Goal: Navigation & Orientation: Understand site structure

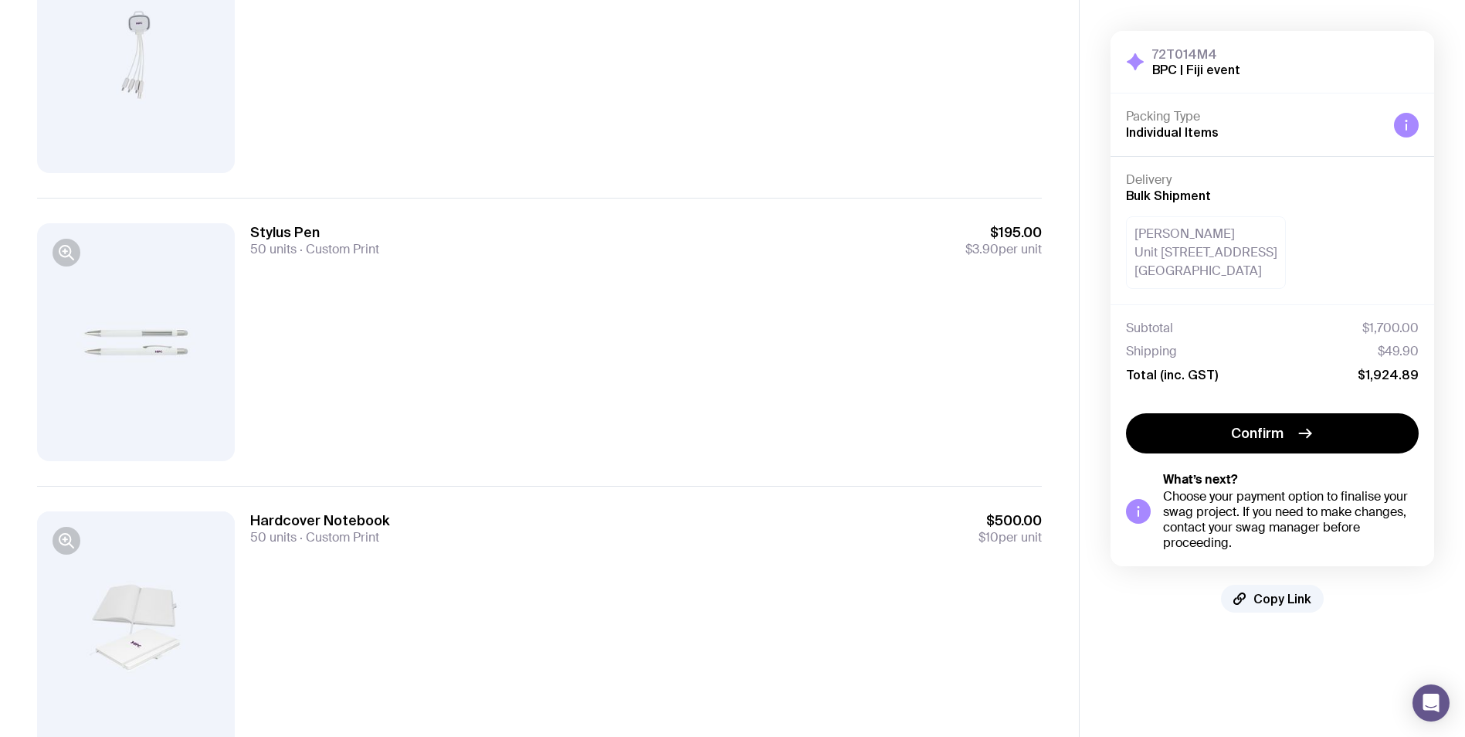
scroll to position [599, 0]
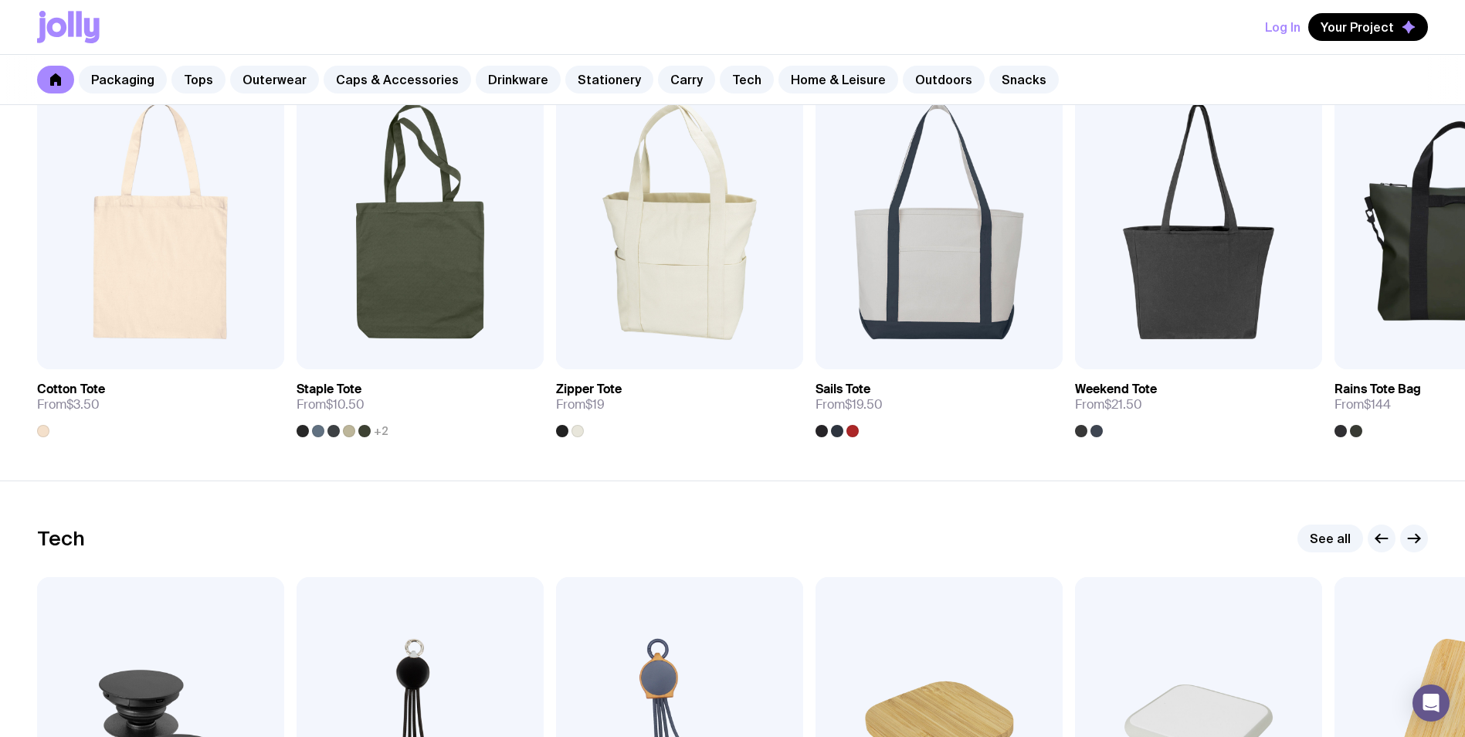
scroll to position [2824, 0]
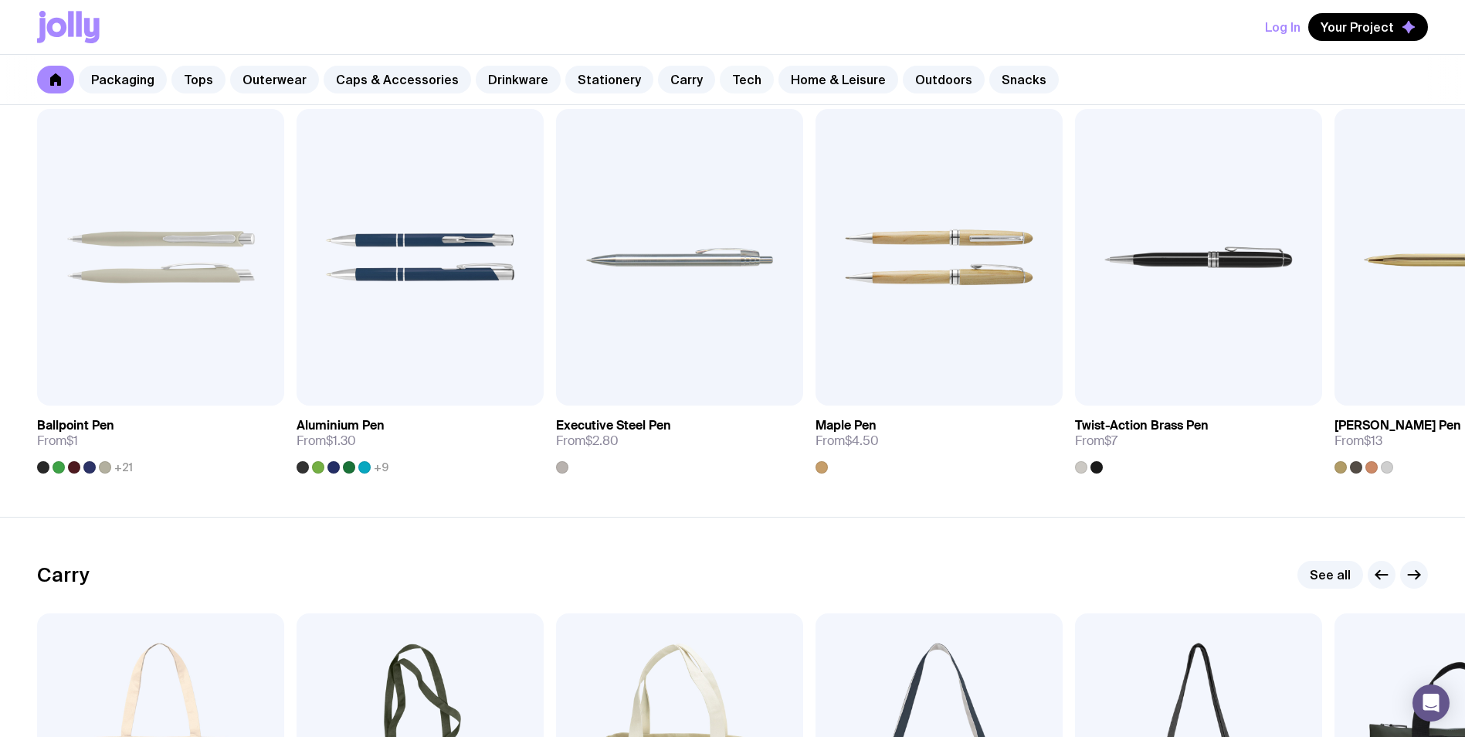
click at [728, 79] on link "Tech" at bounding box center [747, 80] width 54 height 28
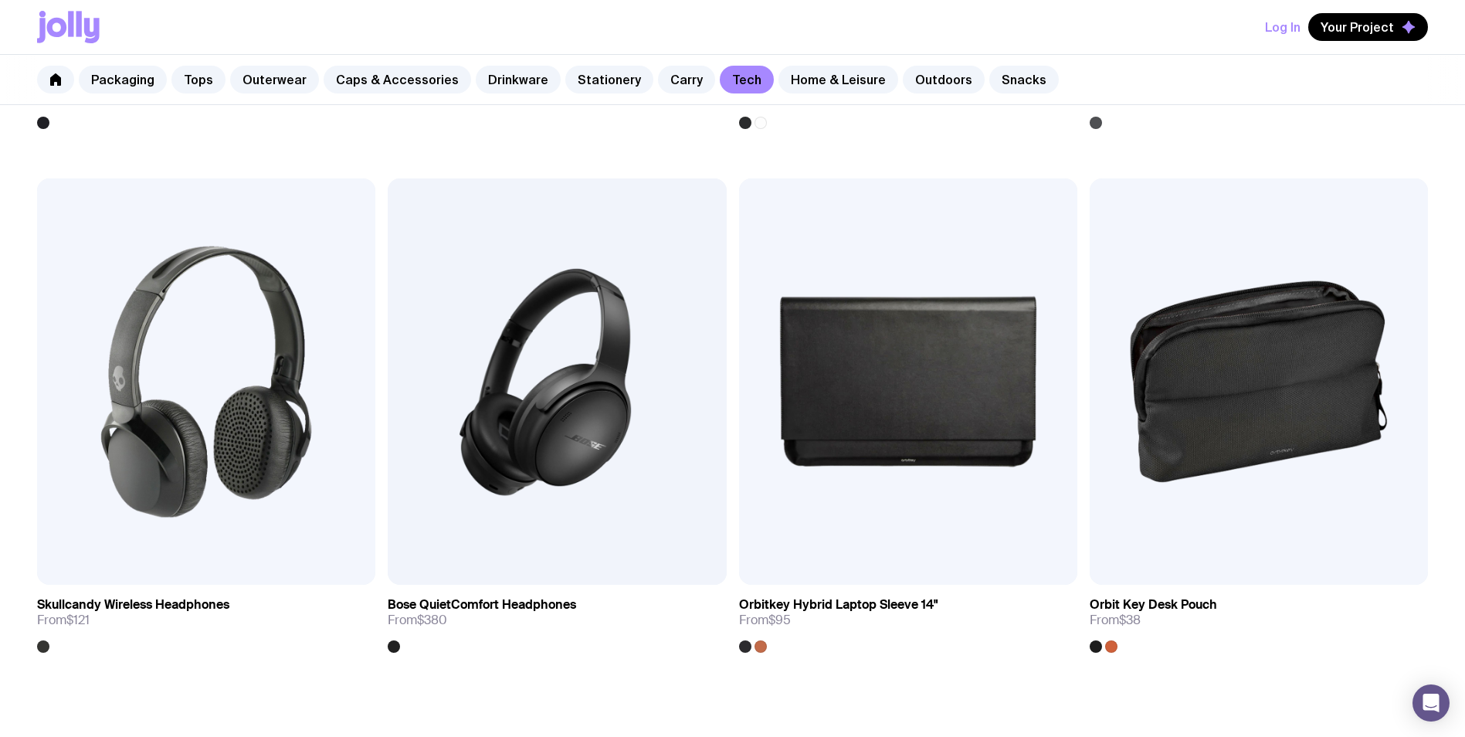
scroll to position [3157, 0]
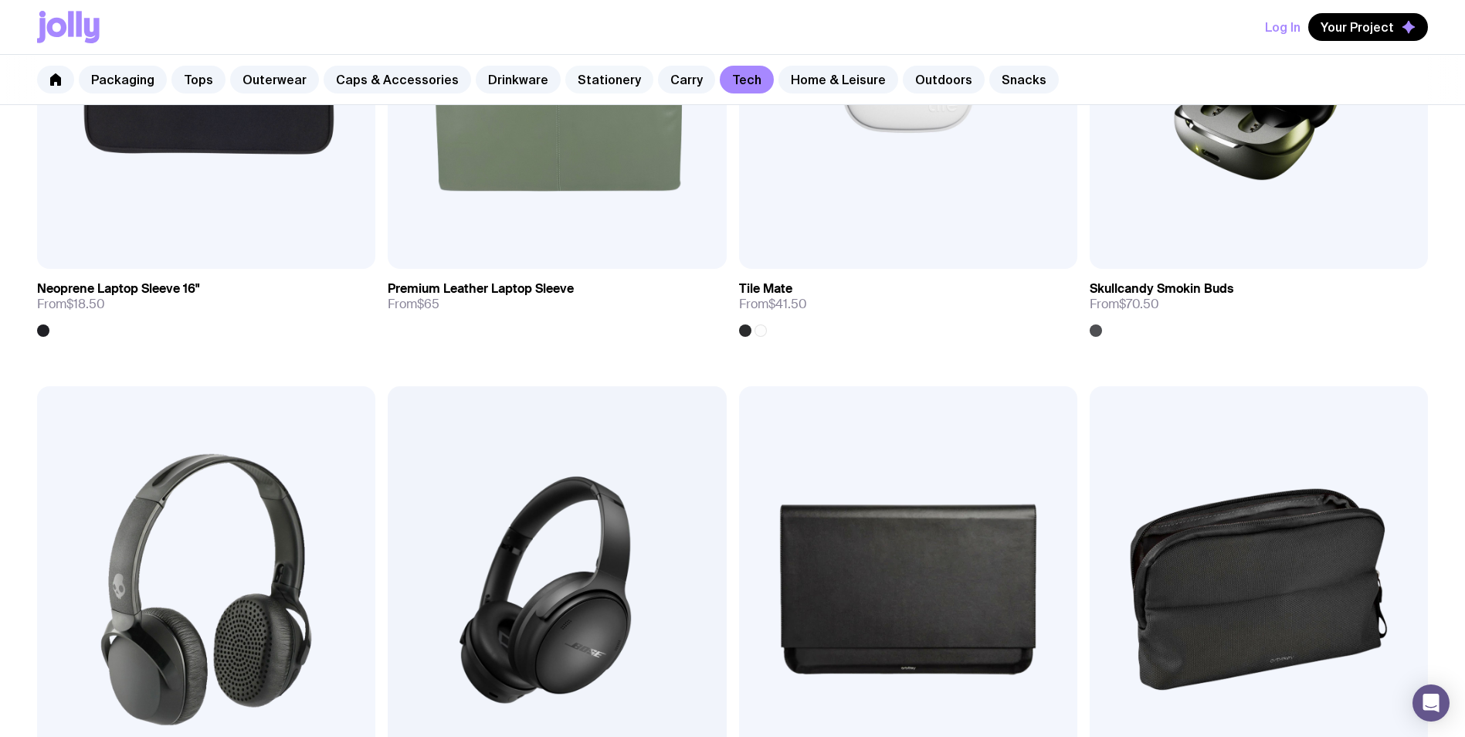
click at [599, 73] on link "Stationery" at bounding box center [609, 80] width 88 height 28
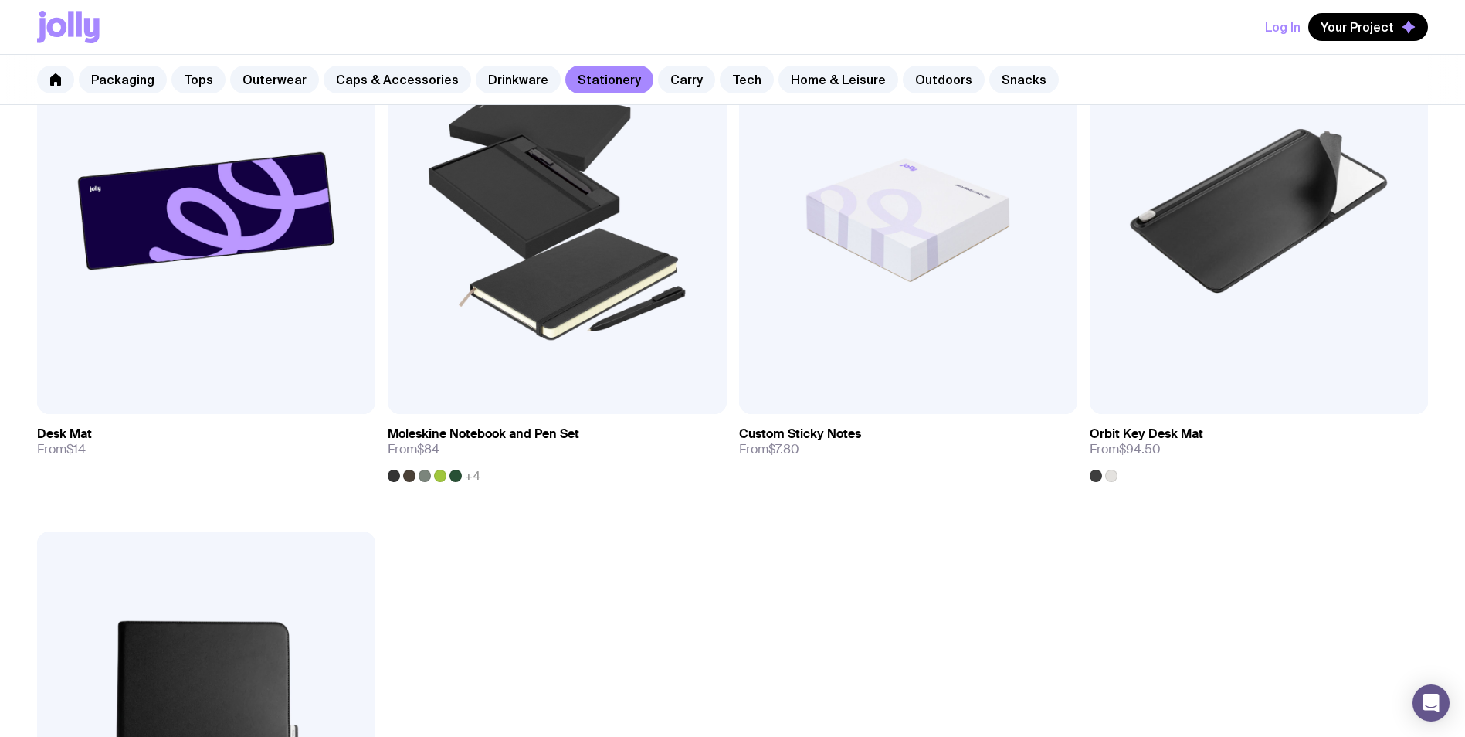
scroll to position [3089, 0]
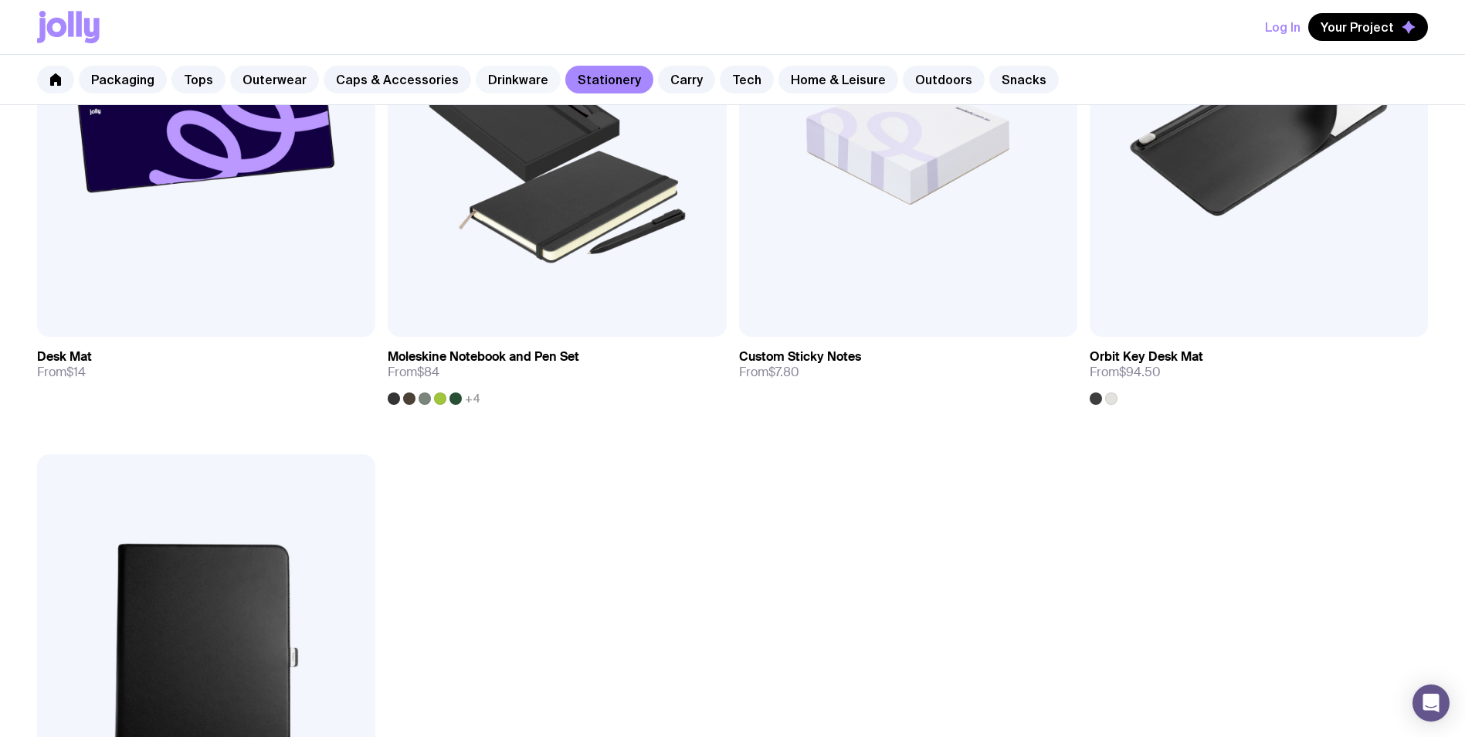
click at [492, 87] on link "Drinkware" at bounding box center [518, 80] width 85 height 28
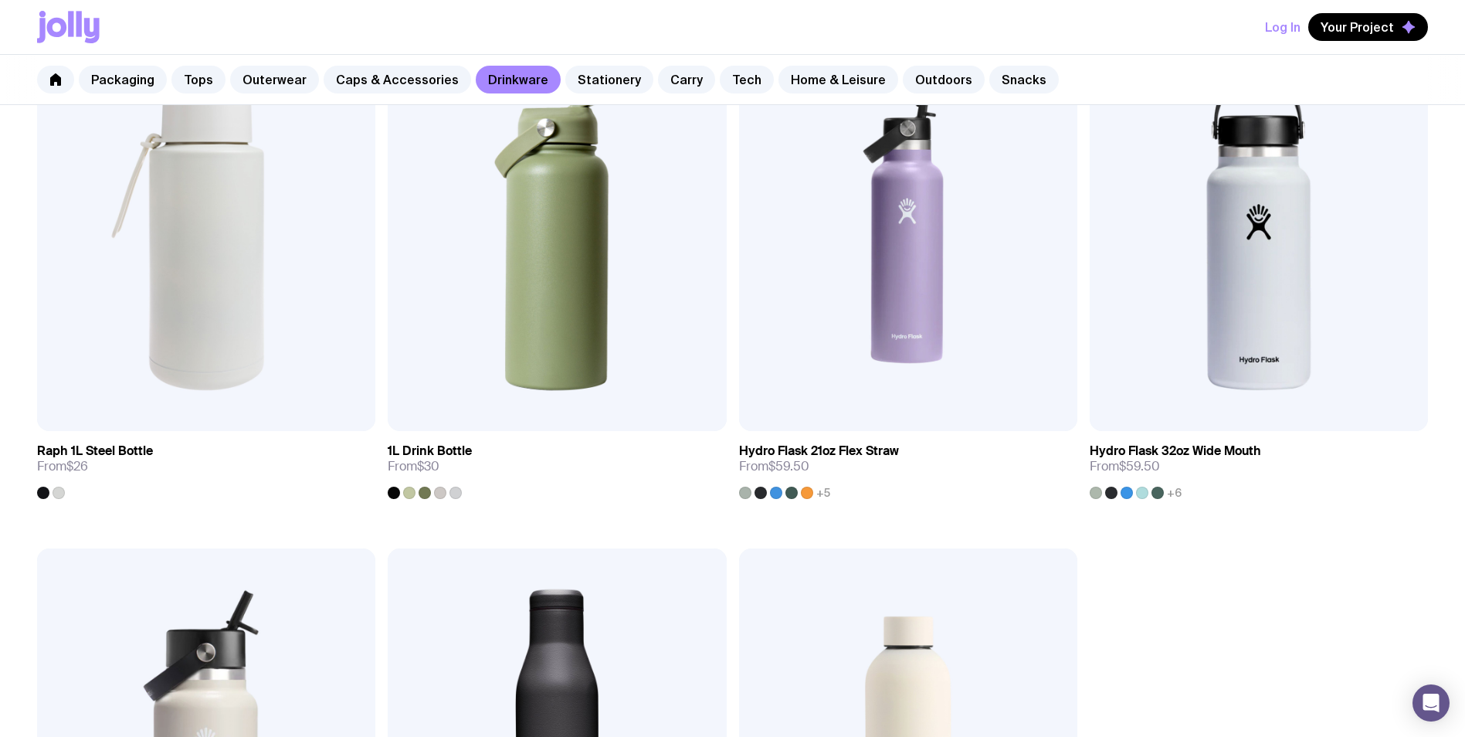
scroll to position [3012, 0]
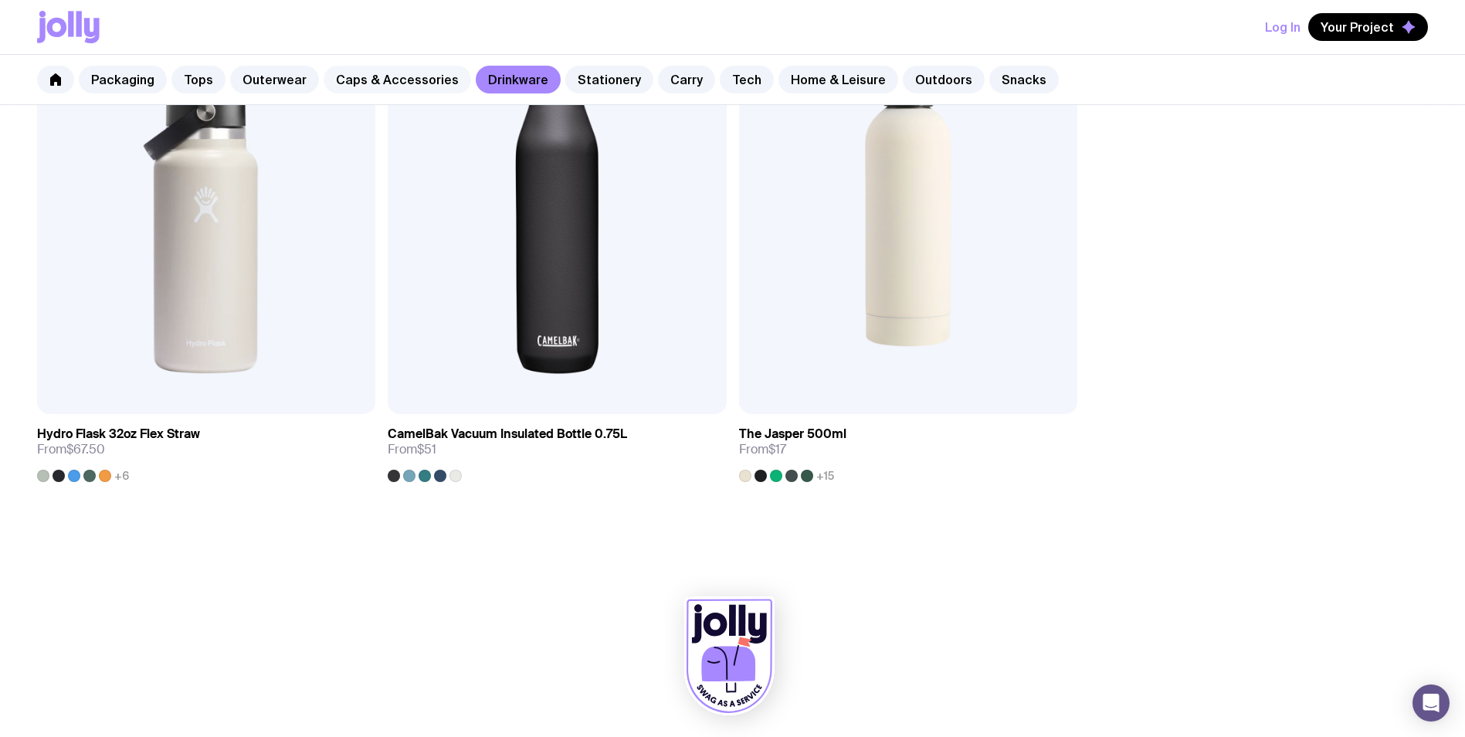
click at [425, 77] on link "Caps & Accessories" at bounding box center [398, 80] width 148 height 28
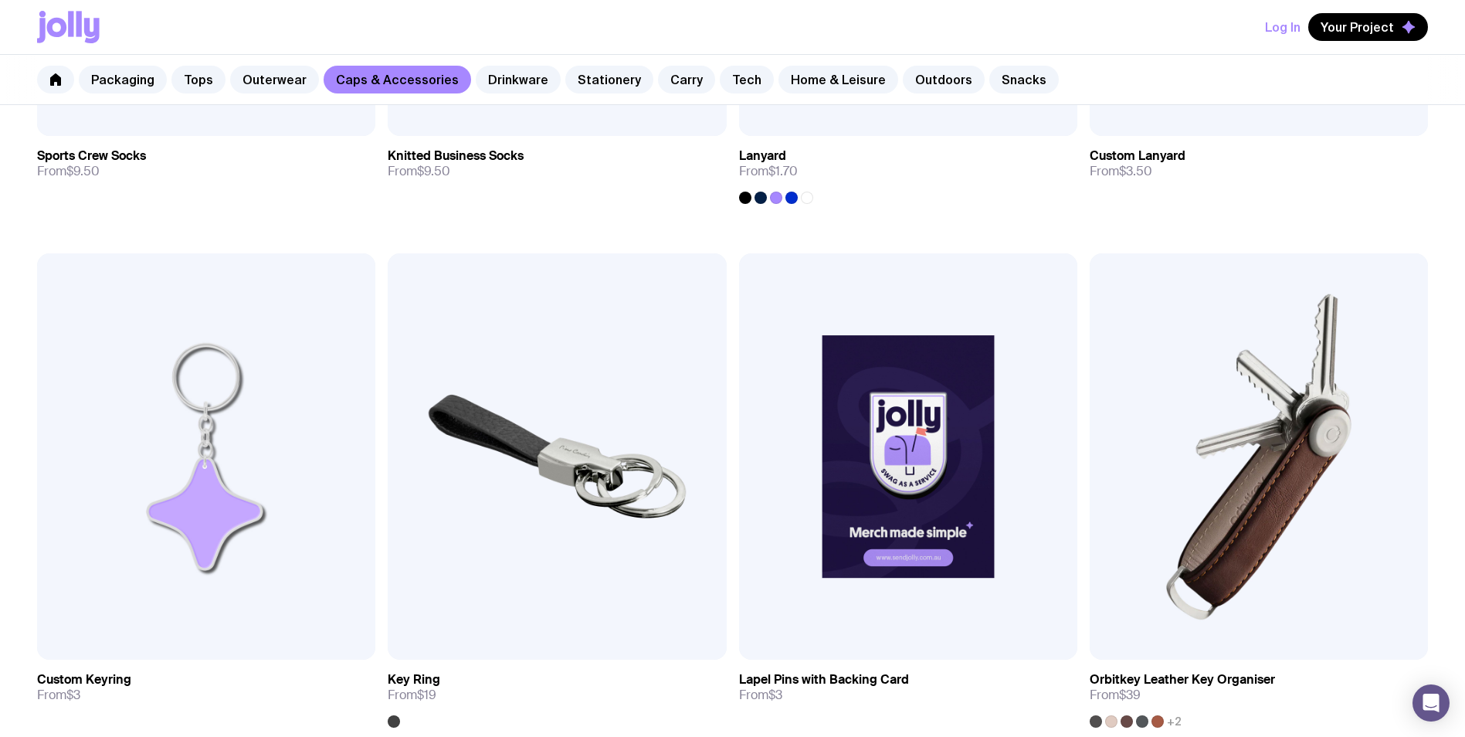
scroll to position [2479, 0]
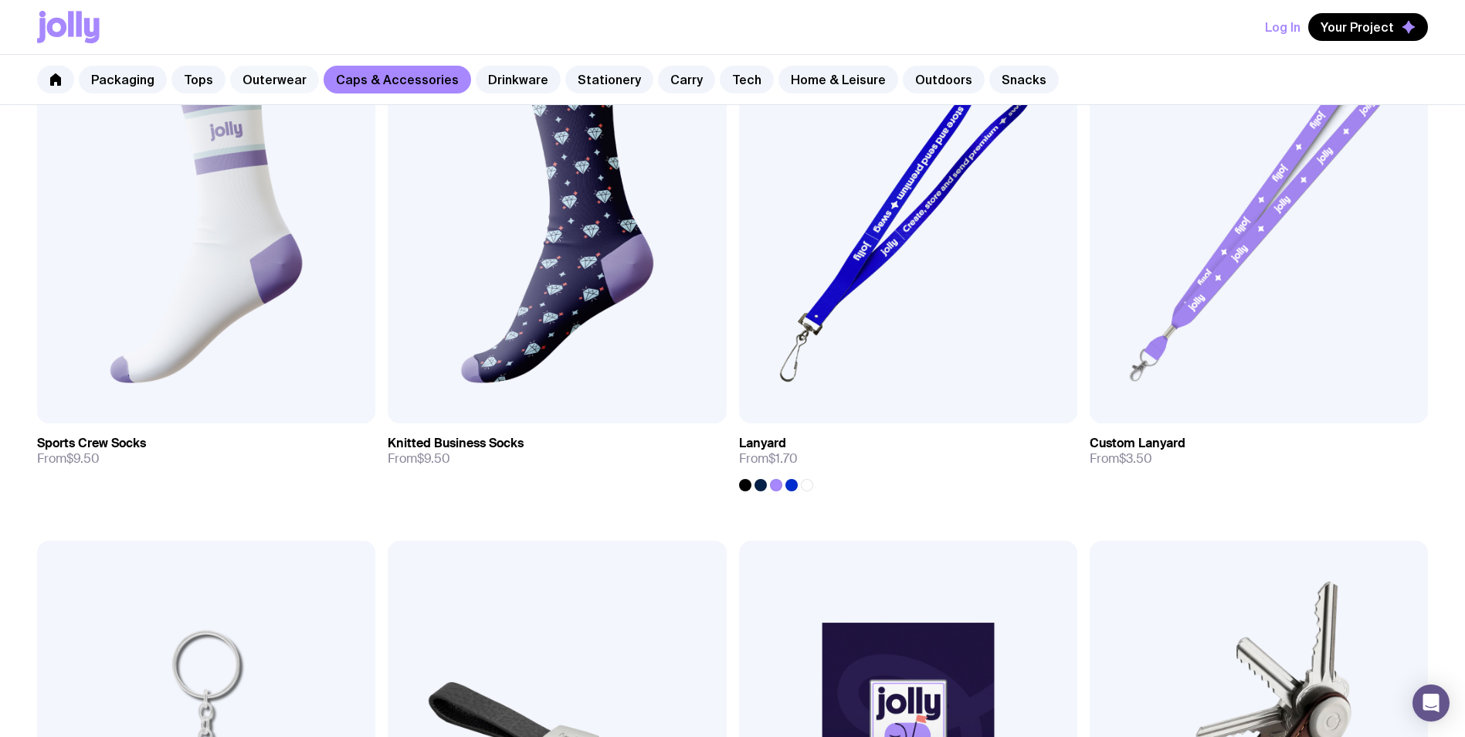
click at [260, 74] on link "Outerwear" at bounding box center [274, 80] width 89 height 28
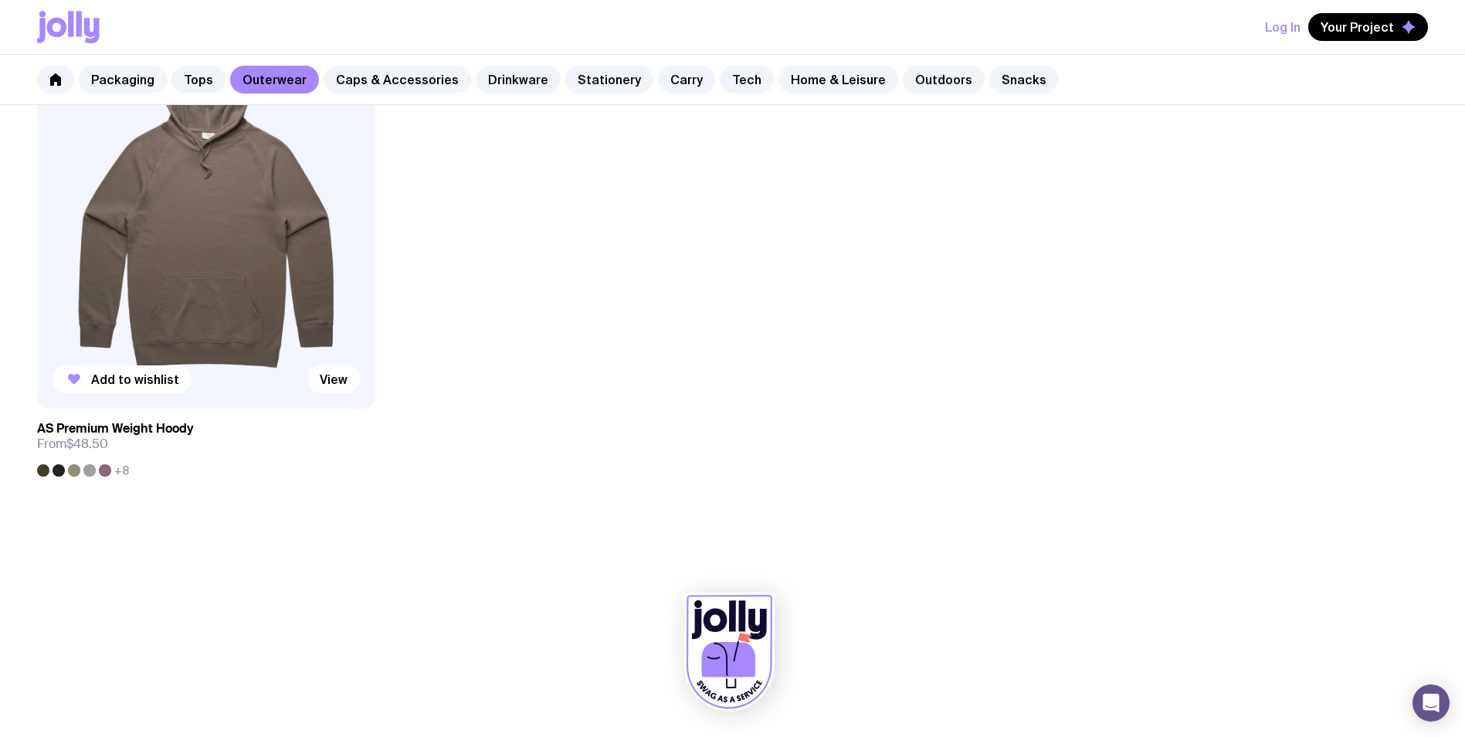
scroll to position [3020, 0]
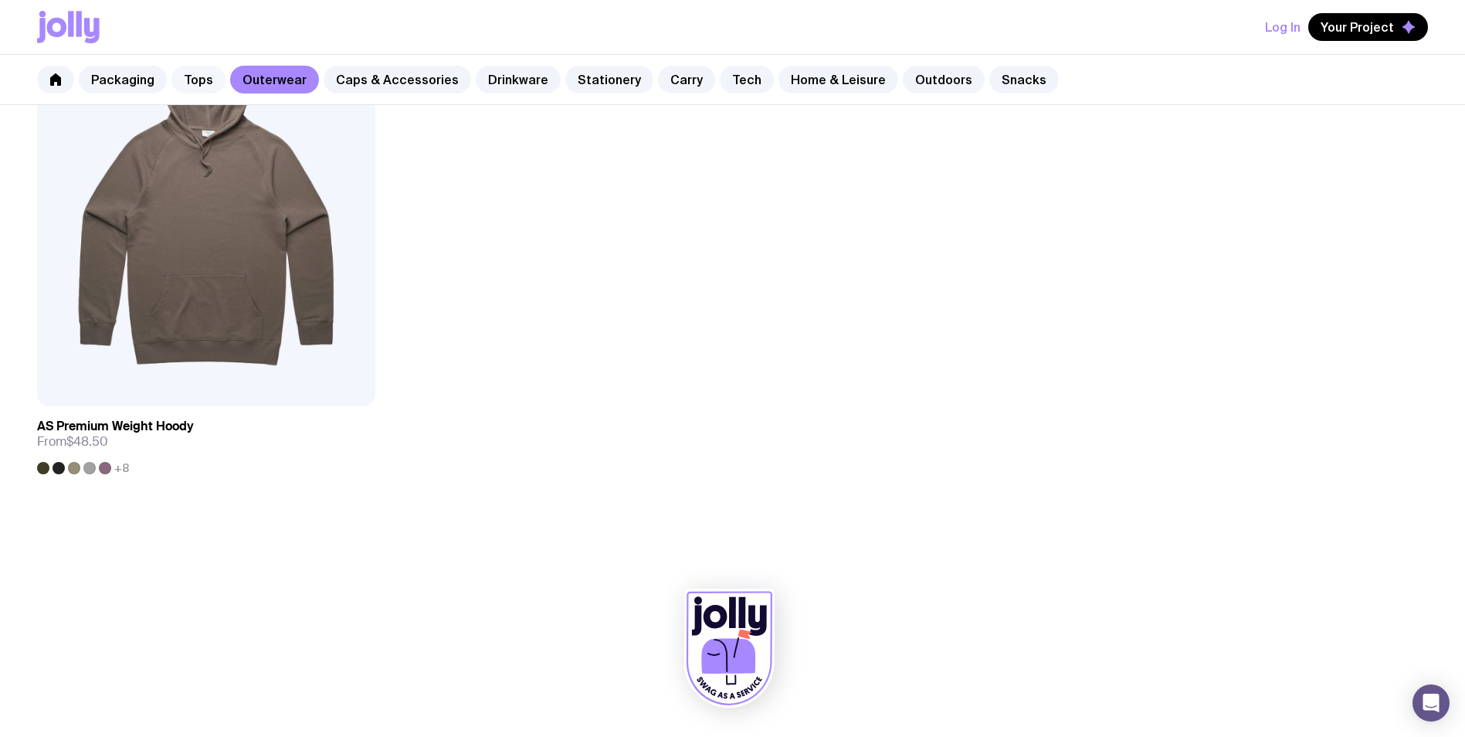
click at [195, 68] on link "Tops" at bounding box center [198, 80] width 54 height 28
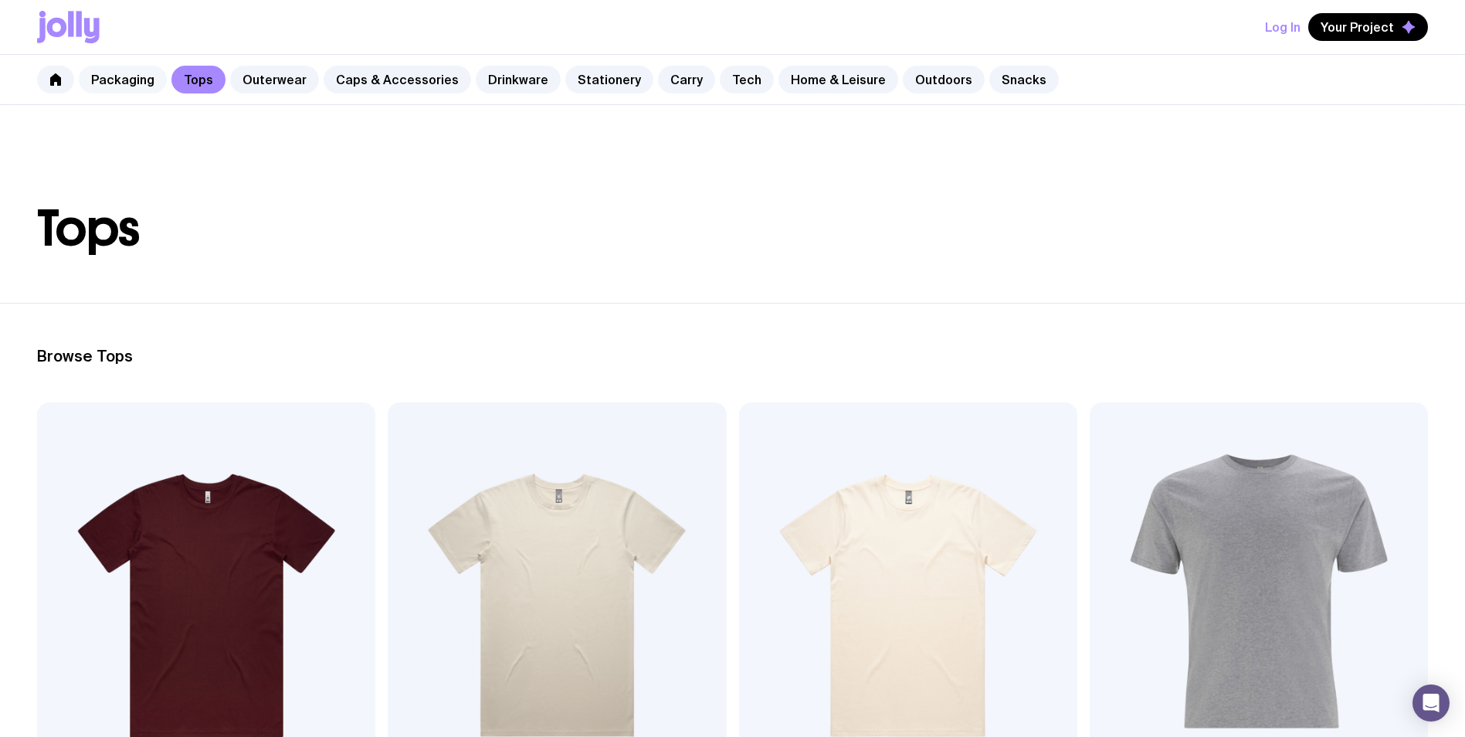
click at [117, 86] on link "Packaging" at bounding box center [123, 80] width 88 height 28
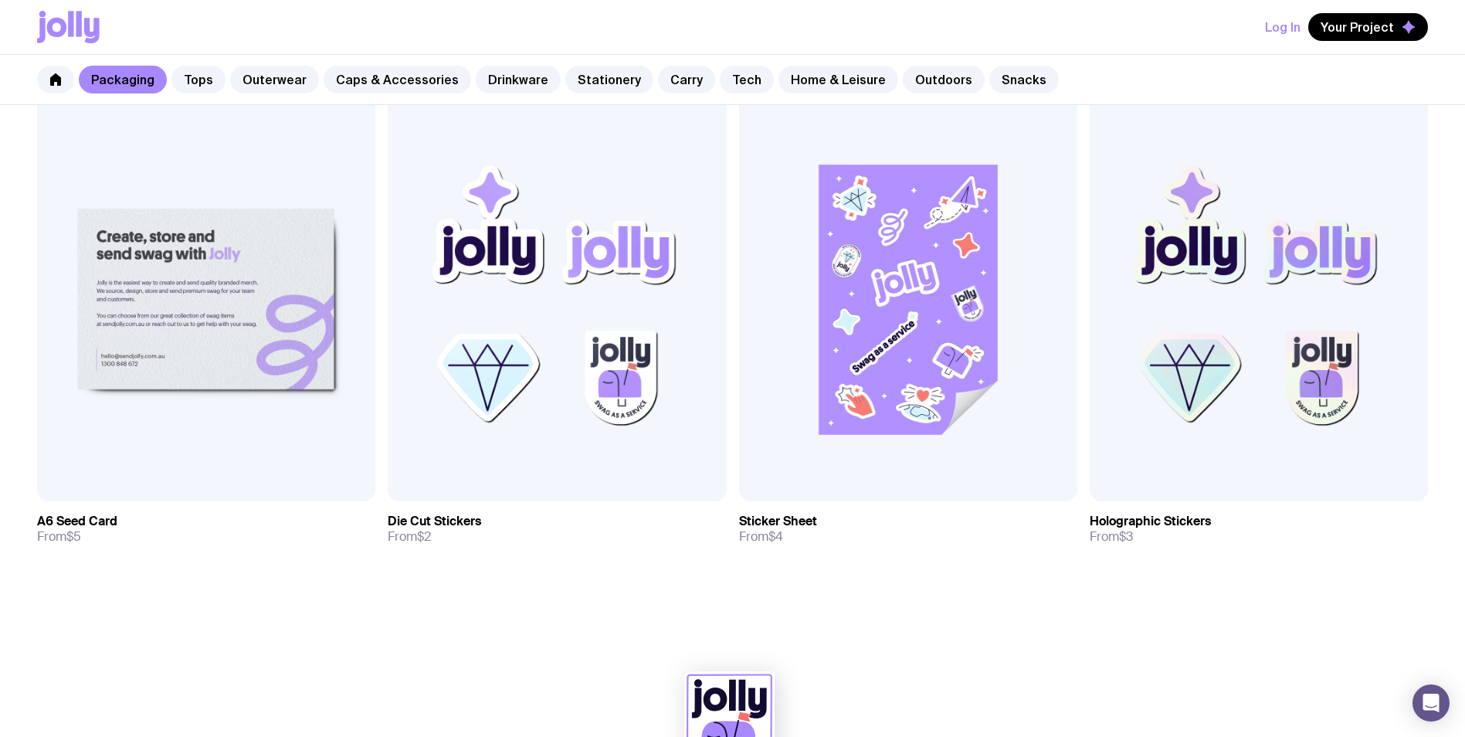
scroll to position [1936, 0]
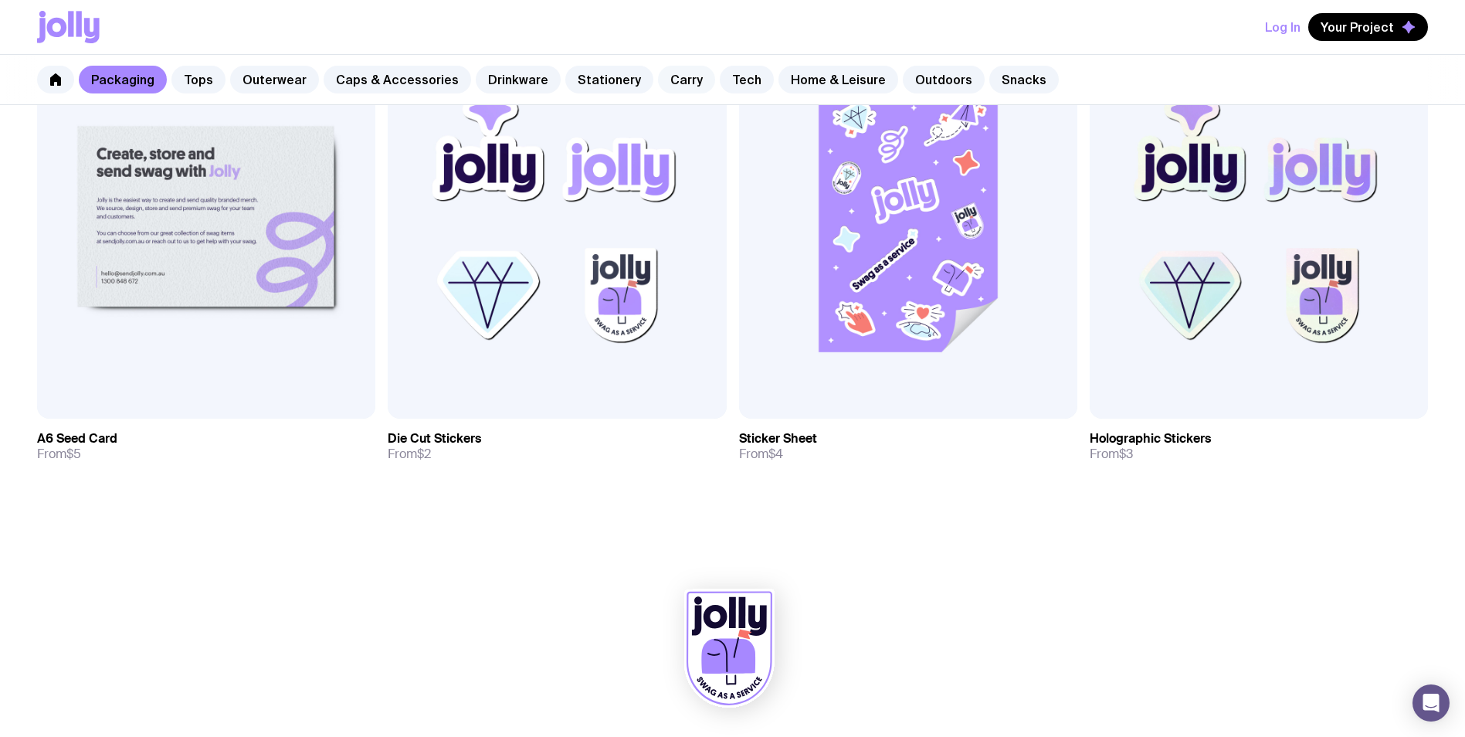
click at [658, 80] on link "Carry" at bounding box center [686, 80] width 57 height 28
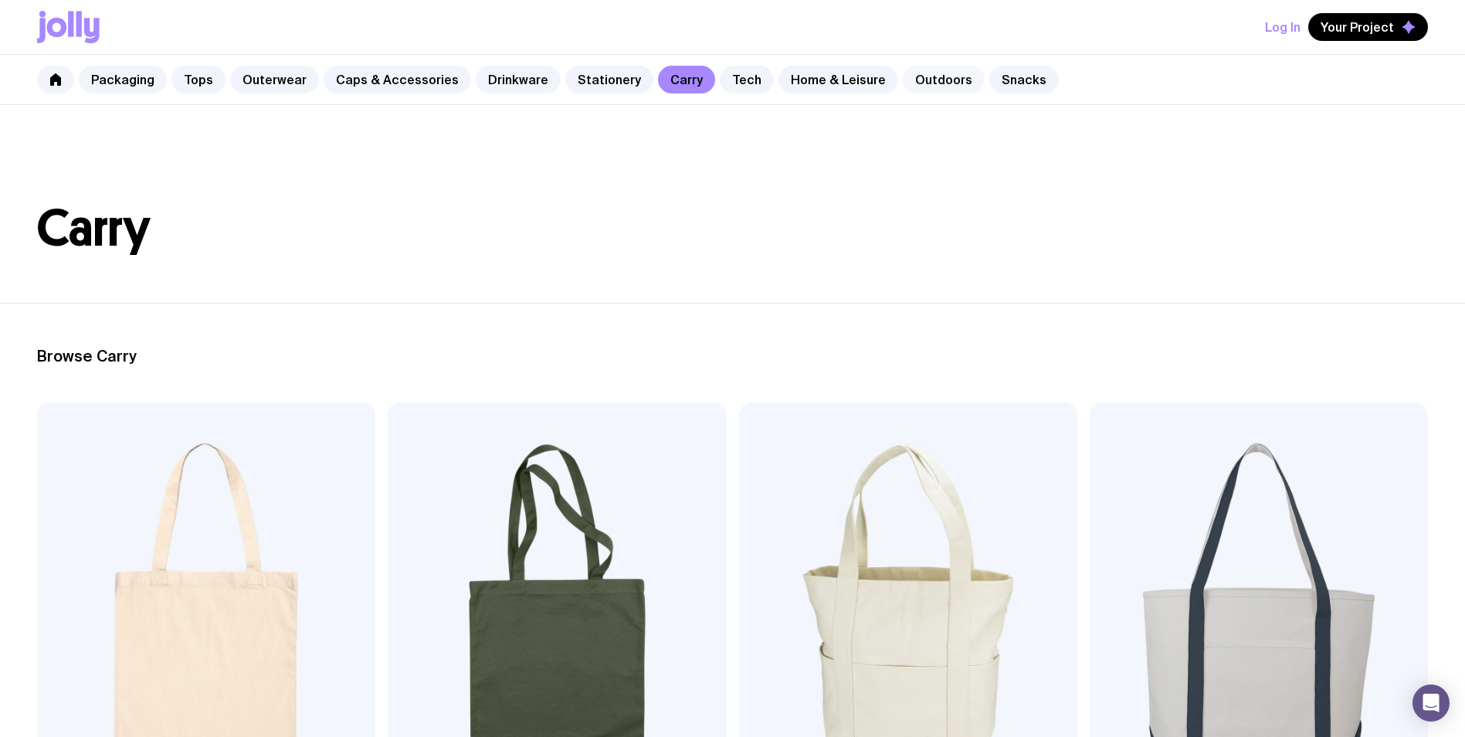
click at [903, 76] on link "Outdoors" at bounding box center [944, 80] width 82 height 28
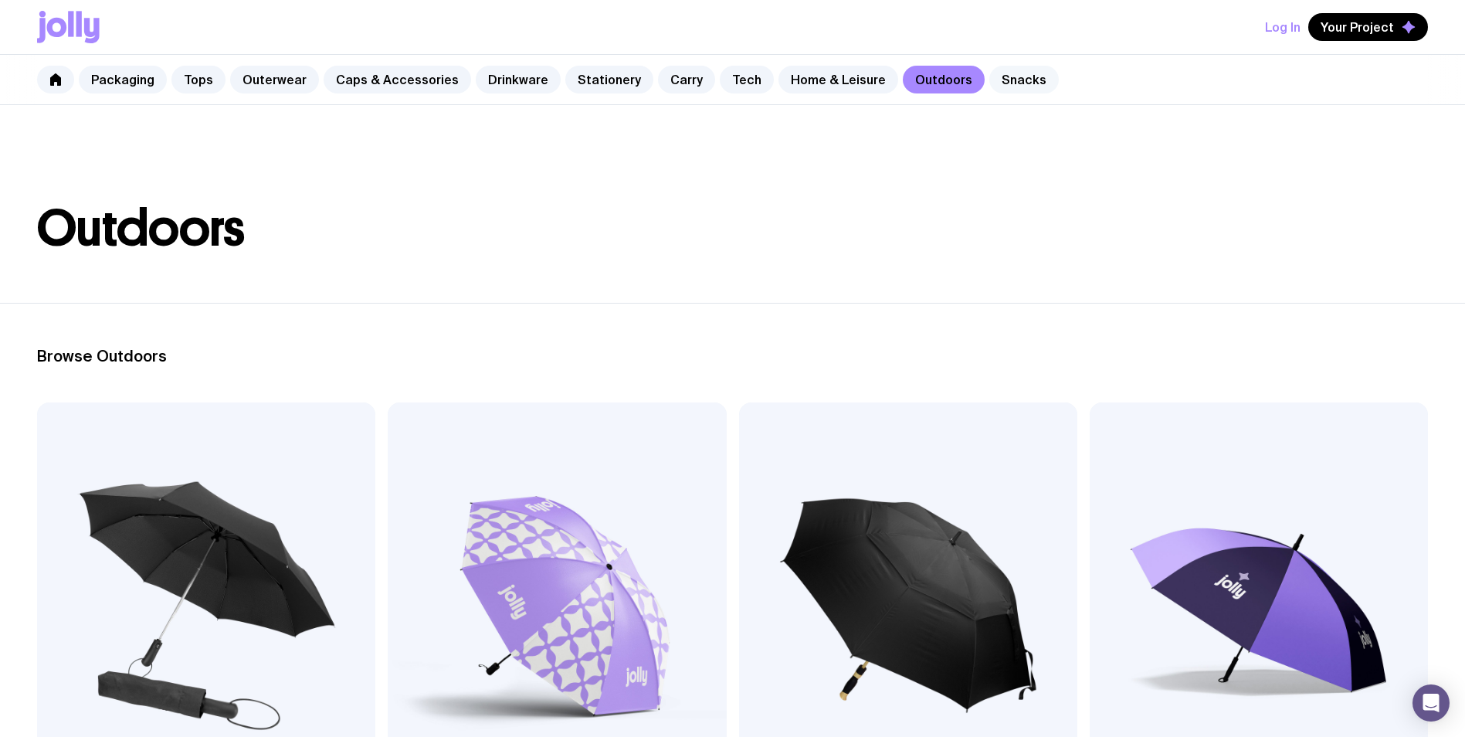
click at [999, 83] on link "Snacks" at bounding box center [1024, 80] width 70 height 28
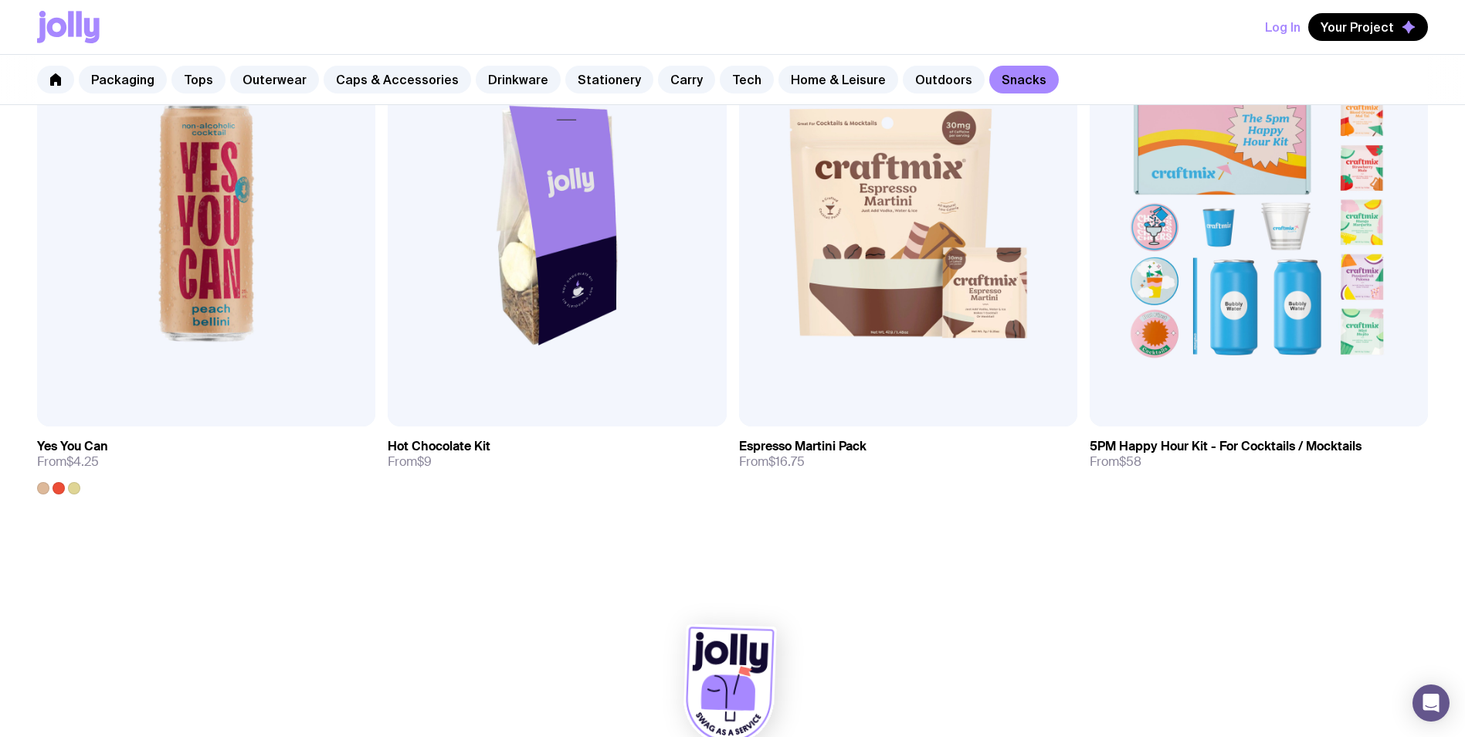
scroll to position [1450, 0]
